Goal: Information Seeking & Learning: Check status

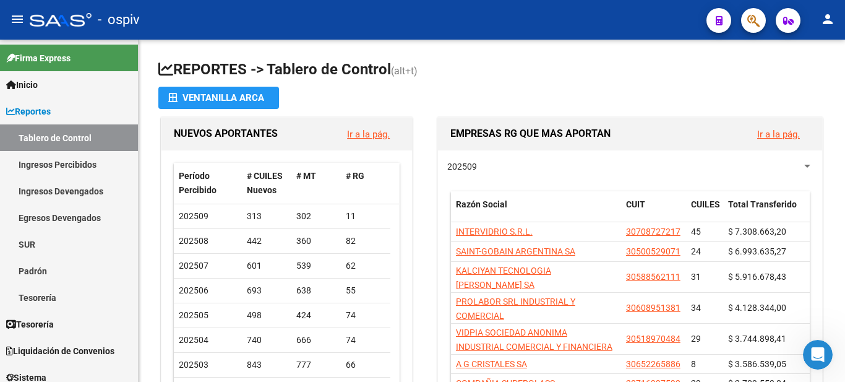
scroll to position [354, 0]
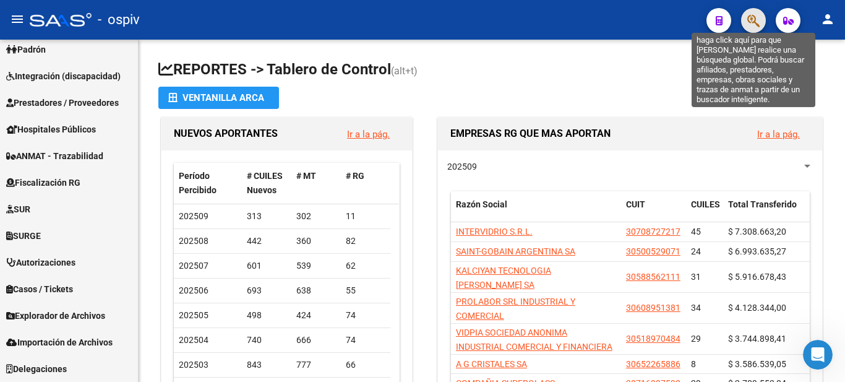
click at [749, 19] on icon "button" at bounding box center [753, 21] width 12 height 14
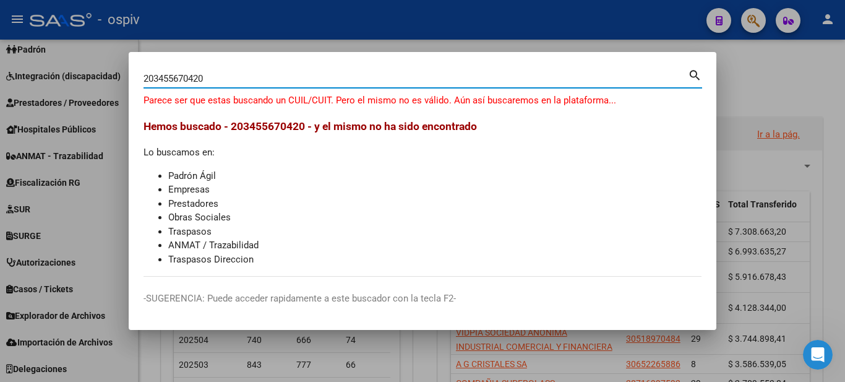
click at [163, 80] on input "203455670420" at bounding box center [415, 78] width 544 height 11
click at [174, 79] on input "203455670420" at bounding box center [415, 78] width 544 height 11
click at [187, 78] on input "203455670420" at bounding box center [415, 78] width 544 height 11
click at [177, 77] on input "203455670420" at bounding box center [415, 78] width 544 height 11
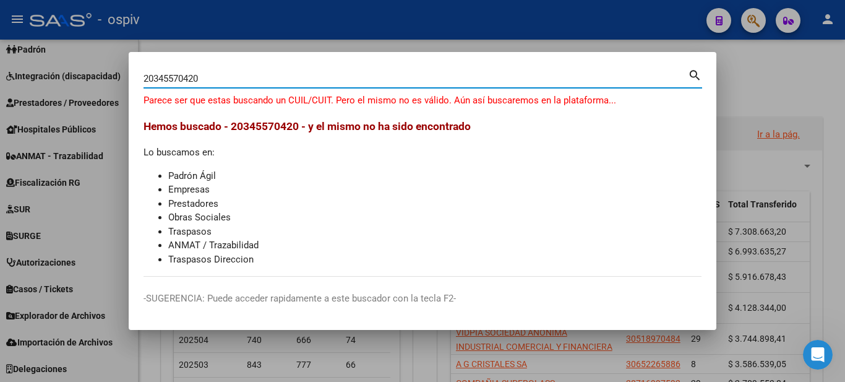
type input "20345570420"
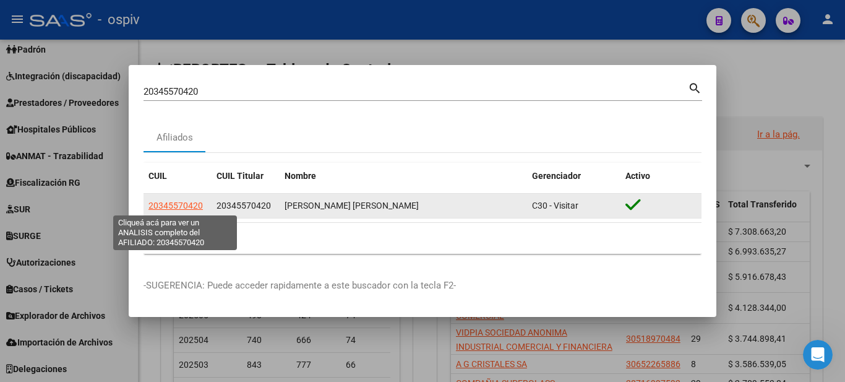
click at [184, 205] on span "20345570420" at bounding box center [175, 205] width 54 height 10
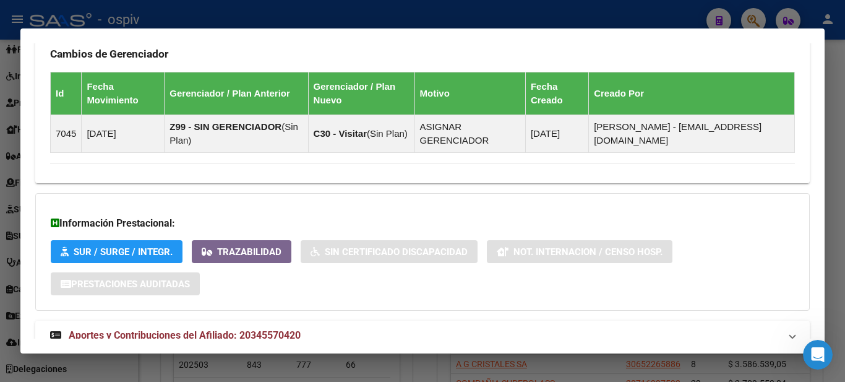
scroll to position [782, 0]
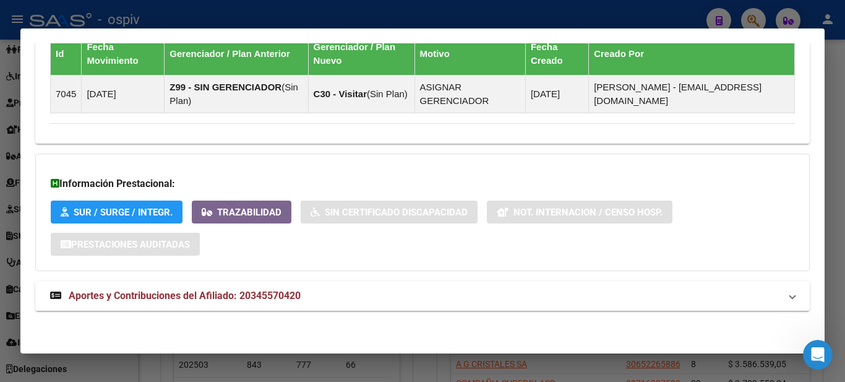
click at [162, 296] on span "Aportes y Contribuciones del Afiliado: 20345570420" at bounding box center [185, 295] width 232 height 12
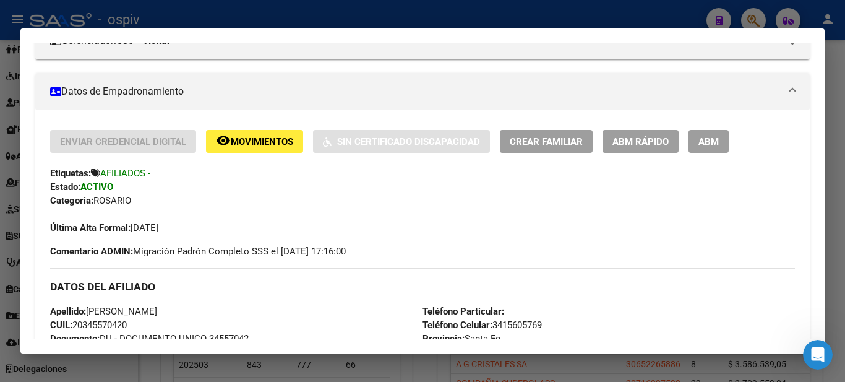
scroll to position [0, 0]
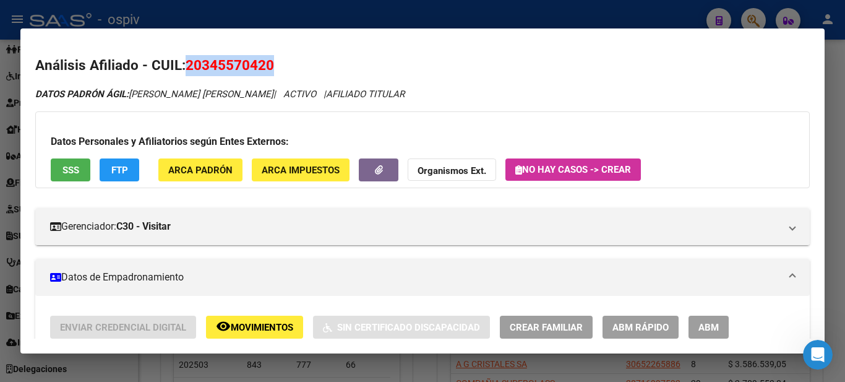
drag, startPoint x: 187, startPoint y: 67, endPoint x: 276, endPoint y: 62, distance: 89.2
click at [276, 62] on h2 "Análisis Afiliado - CUIL: 20345570420" at bounding box center [422, 65] width 774 height 21
copy span "20345570420"
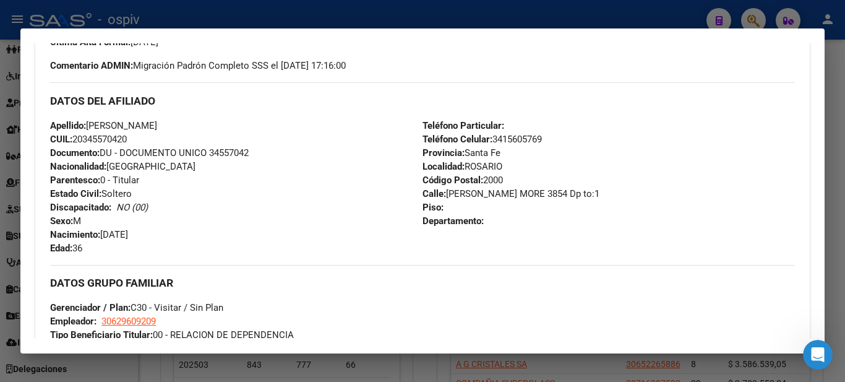
scroll to position [618, 0]
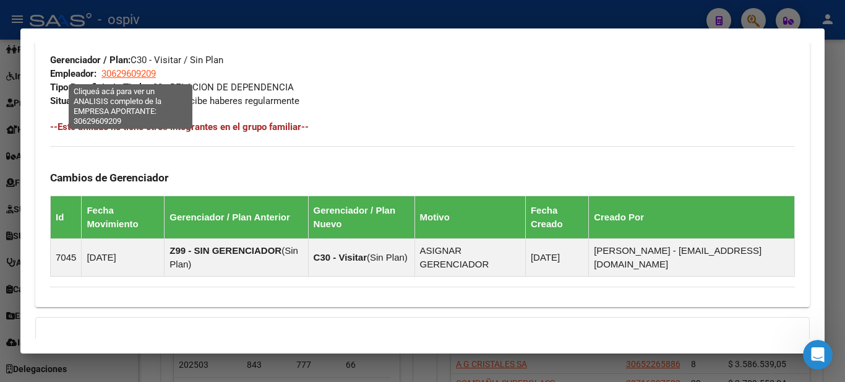
click at [127, 70] on span "30629609209" at bounding box center [128, 73] width 54 height 11
type textarea "30629609209"
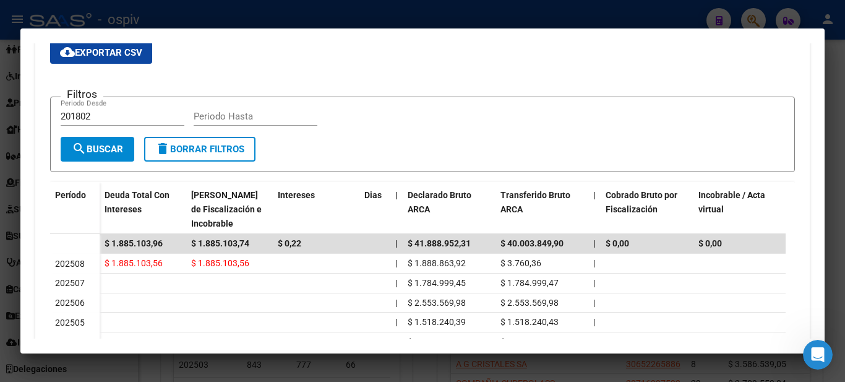
scroll to position [0, 0]
